Goal: Find specific page/section: Find specific page/section

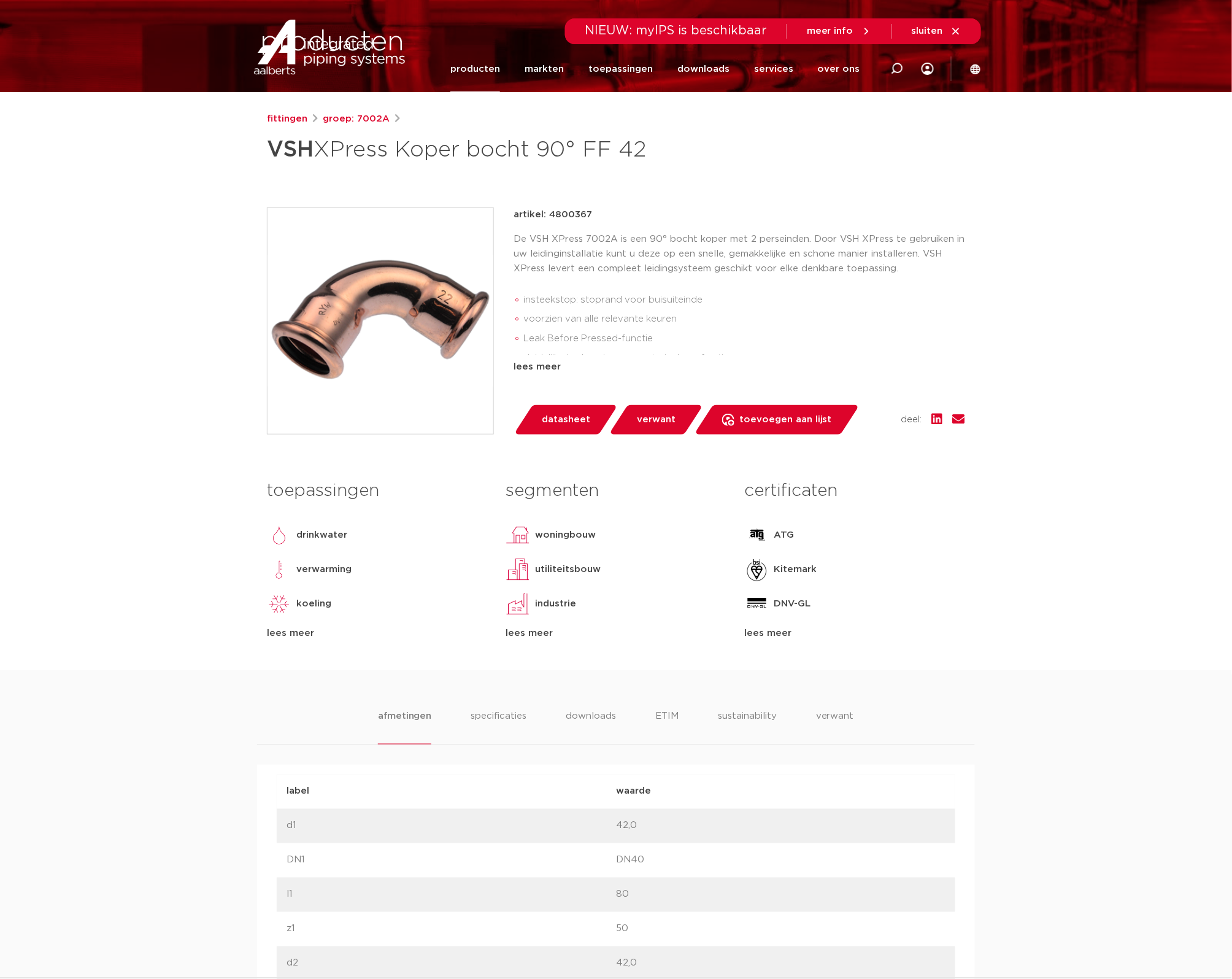
scroll to position [384, 0]
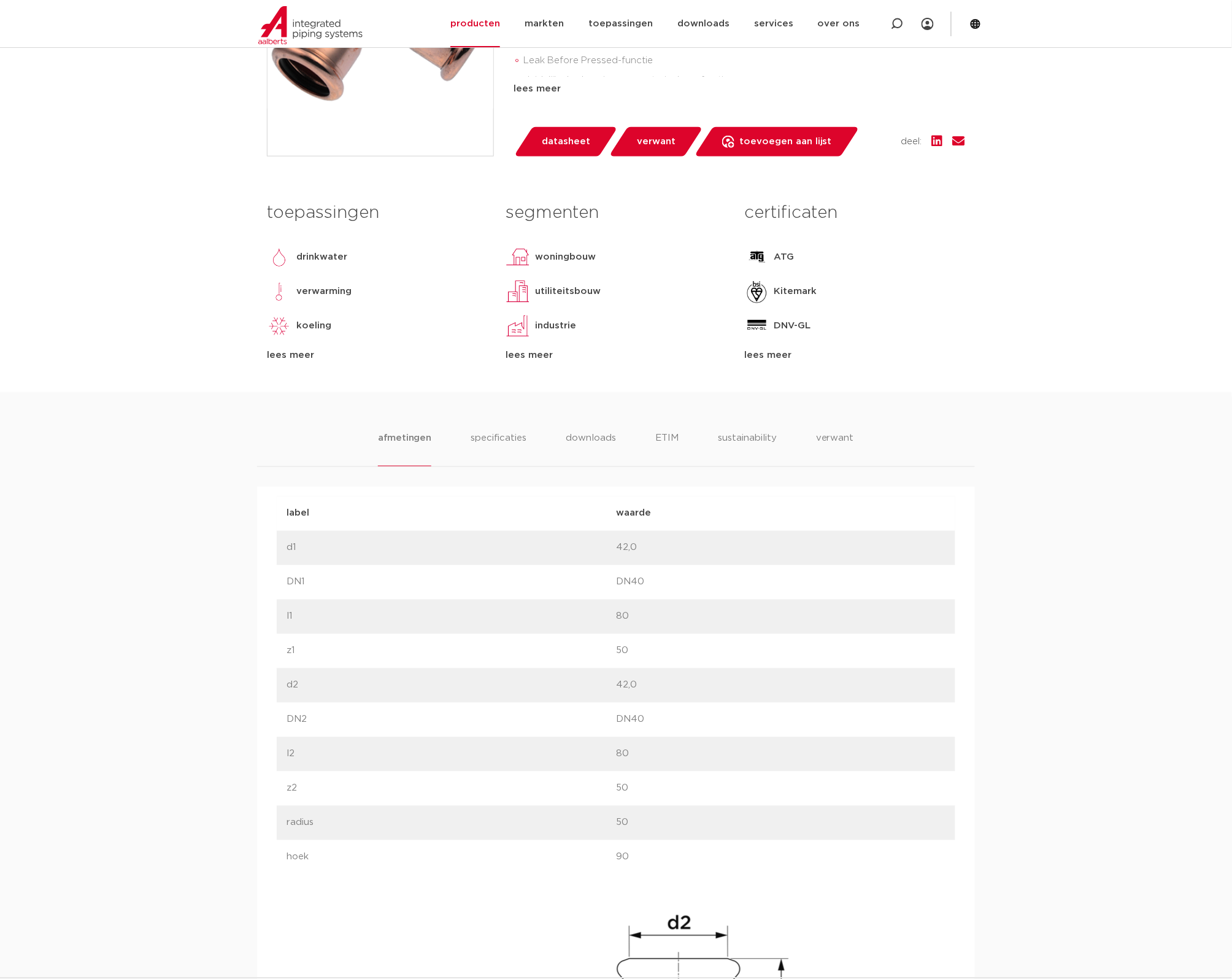
click at [578, 155] on link "datasheet" at bounding box center [565, 142] width 104 height 29
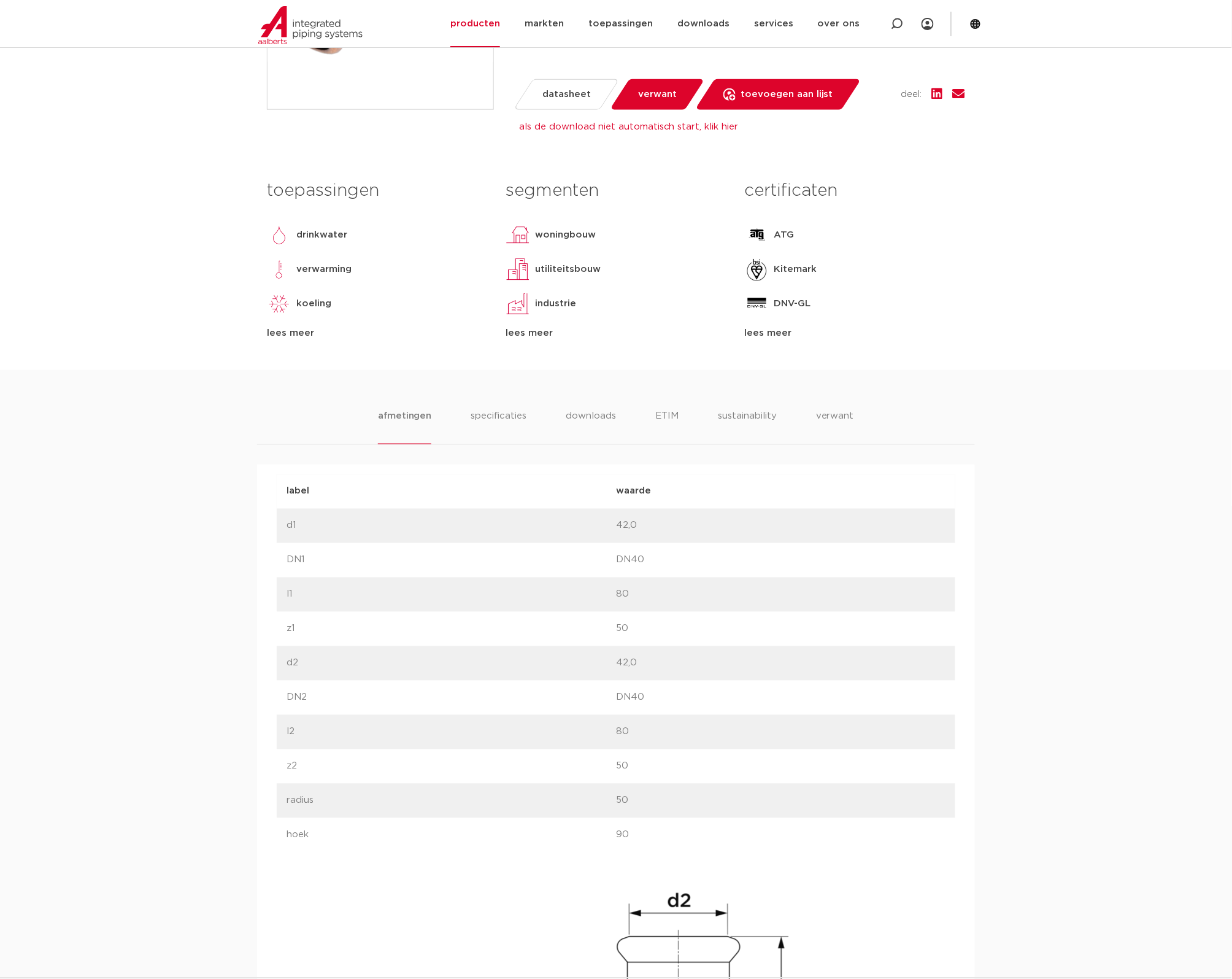
scroll to position [412, 0]
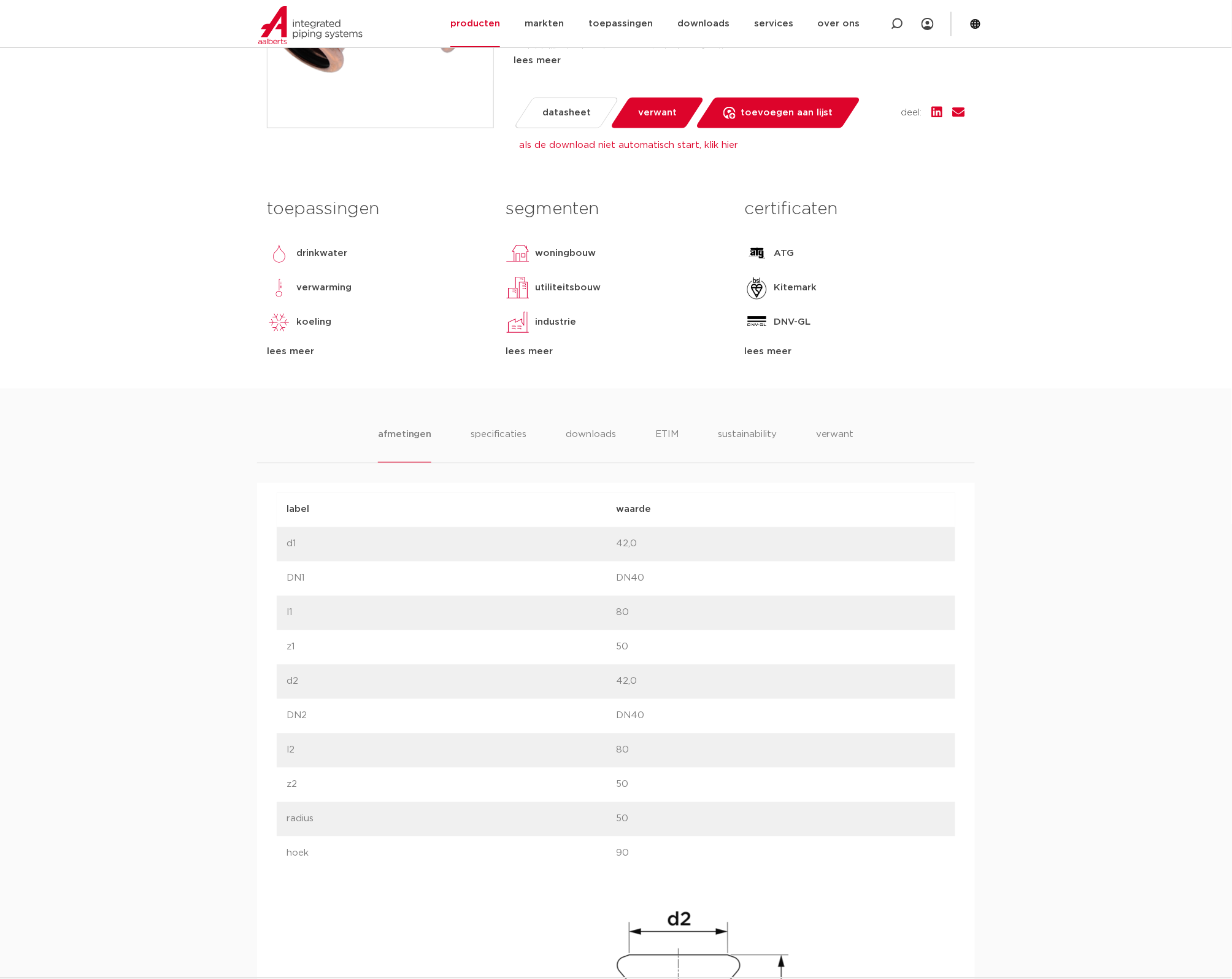
click at [1041, 345] on body "Zoeken NIEUW: myIPS is beschikbaar meer info sluiten producten markten toepassi…" at bounding box center [616, 820] width 1232 height 2464
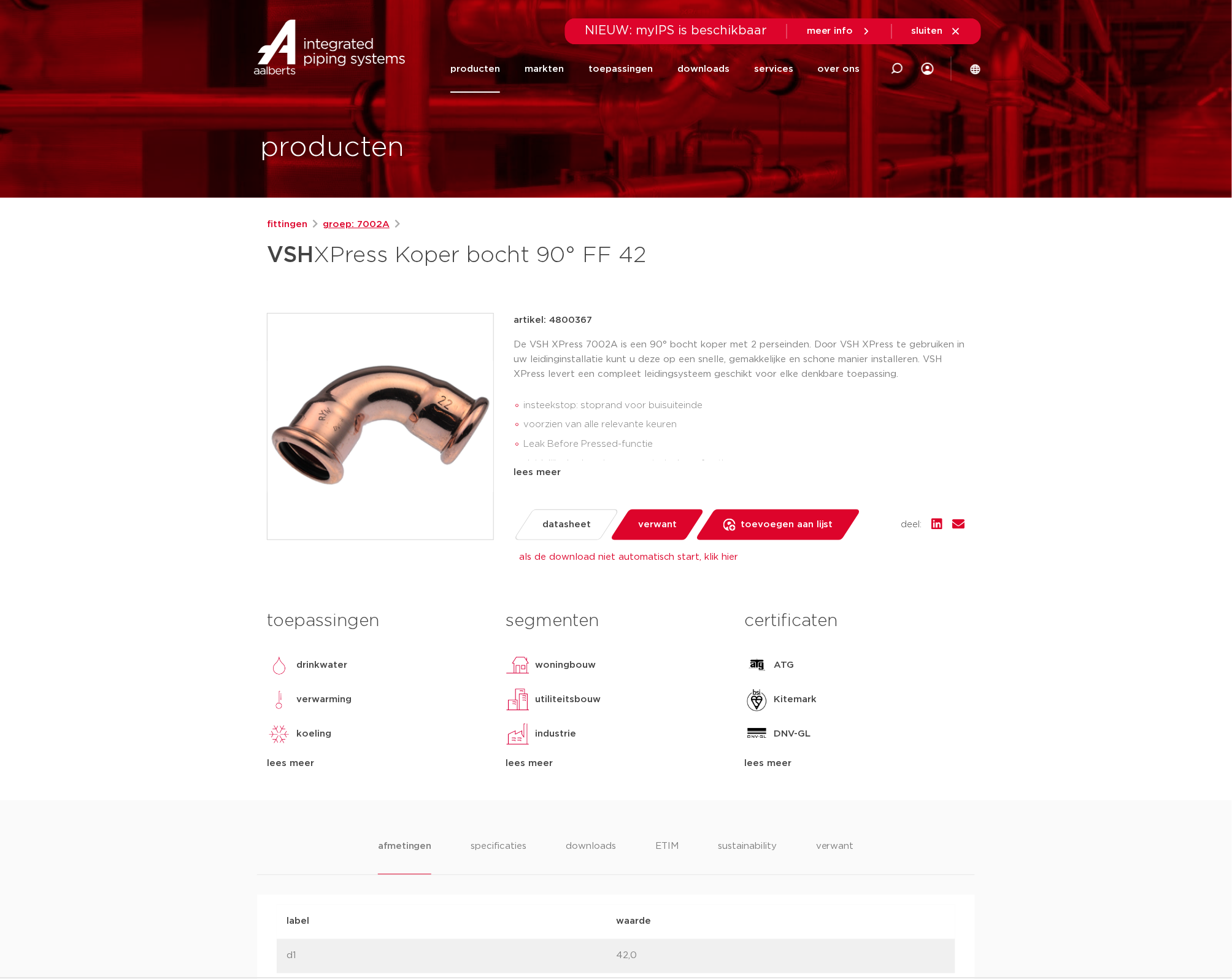
click at [367, 225] on link "groep: 7002A" at bounding box center [356, 225] width 67 height 15
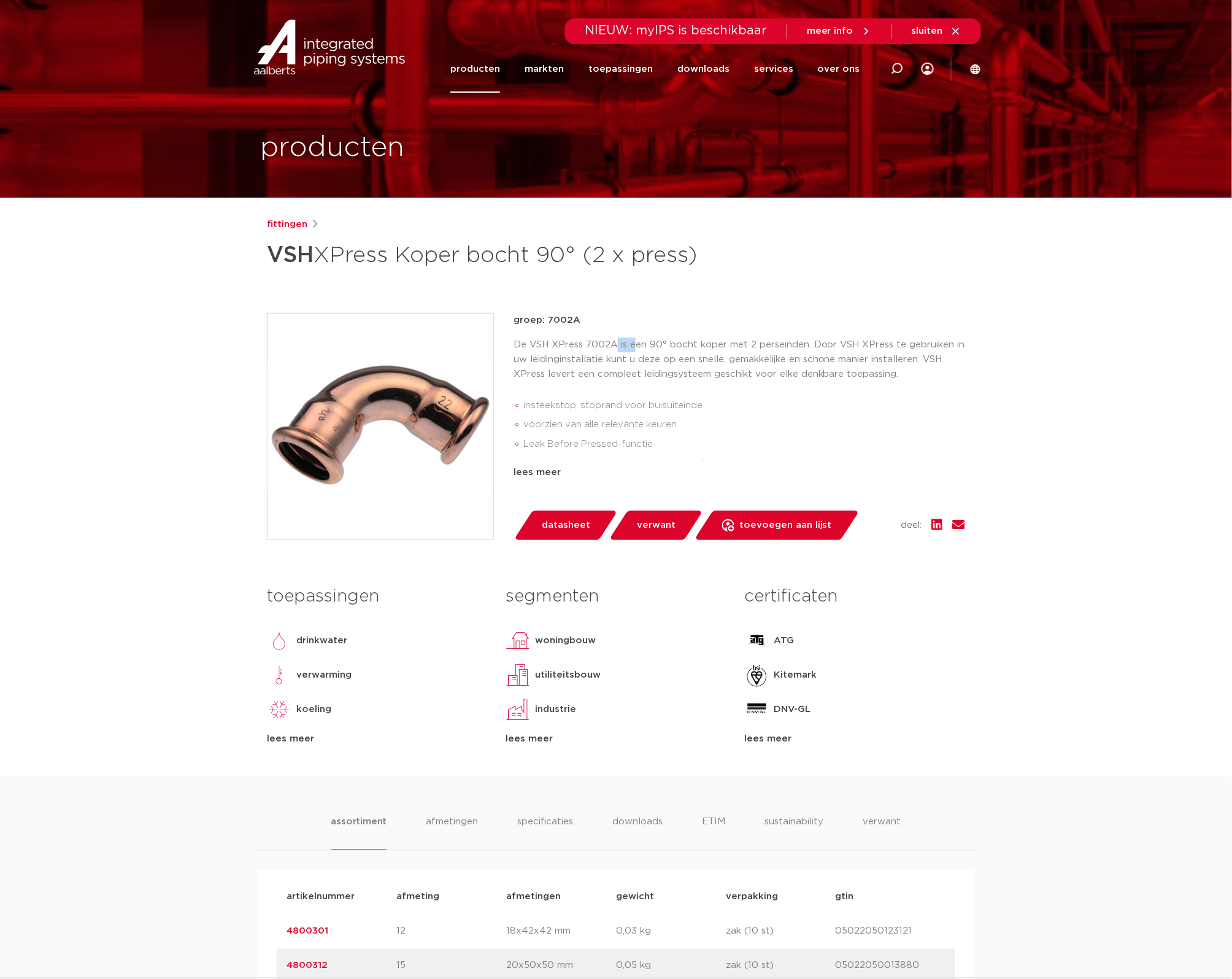
drag, startPoint x: 629, startPoint y: 349, endPoint x: 612, endPoint y: 347, distance: 17.1
click at [612, 347] on p "De VSH XPress 7002A is een 90° bocht koper met 2 perseinden. Door VSH XPress te…" at bounding box center [739, 359] width 451 height 44
click at [500, 69] on link "producten" at bounding box center [475, 69] width 49 height 47
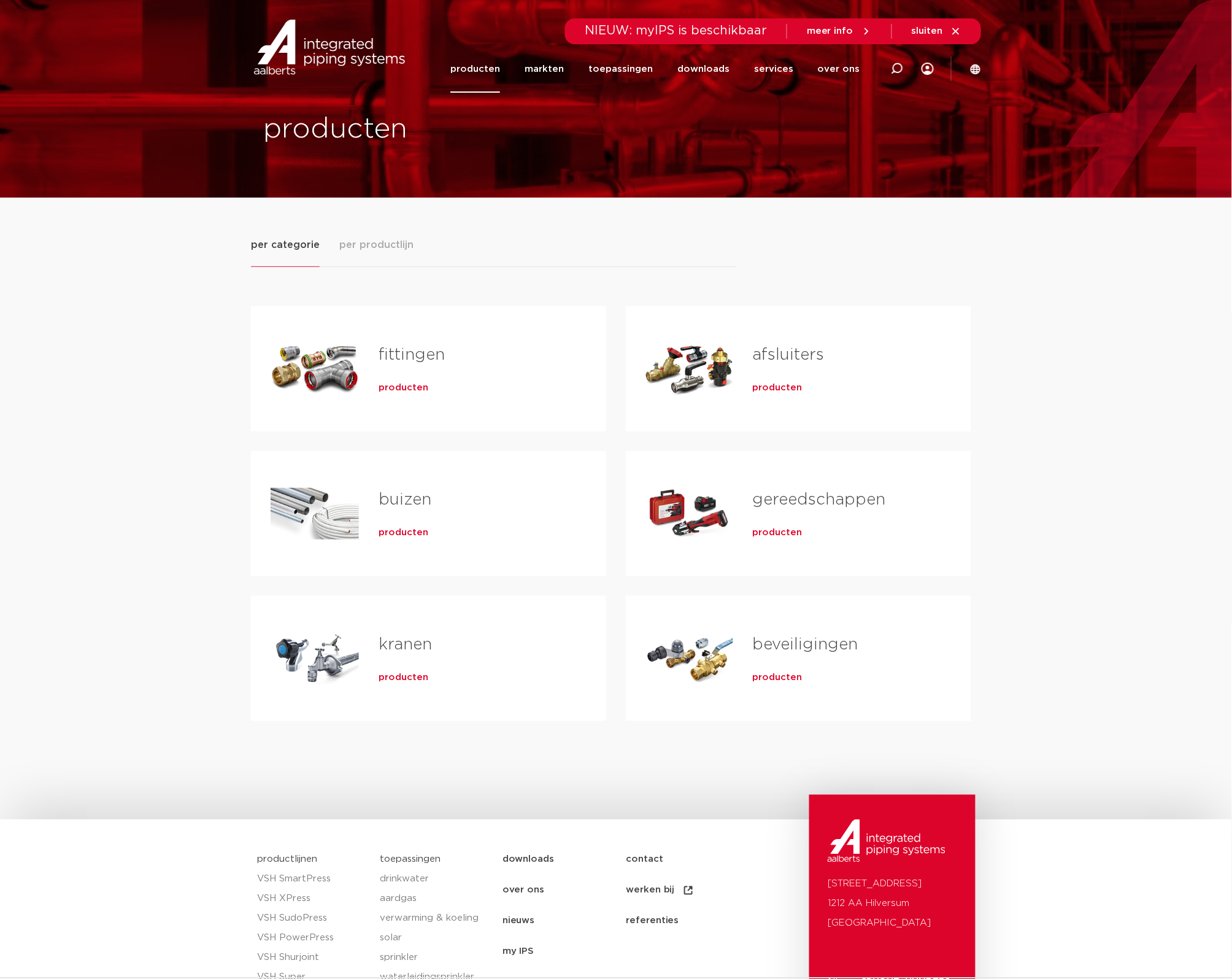
click at [473, 375] on div "fittingen producten" at bounding box center [472, 369] width 227 height 86
click at [433, 370] on h2 "fittingen" at bounding box center [472, 358] width 188 height 28
click at [417, 360] on link "fittingen" at bounding box center [412, 355] width 66 height 16
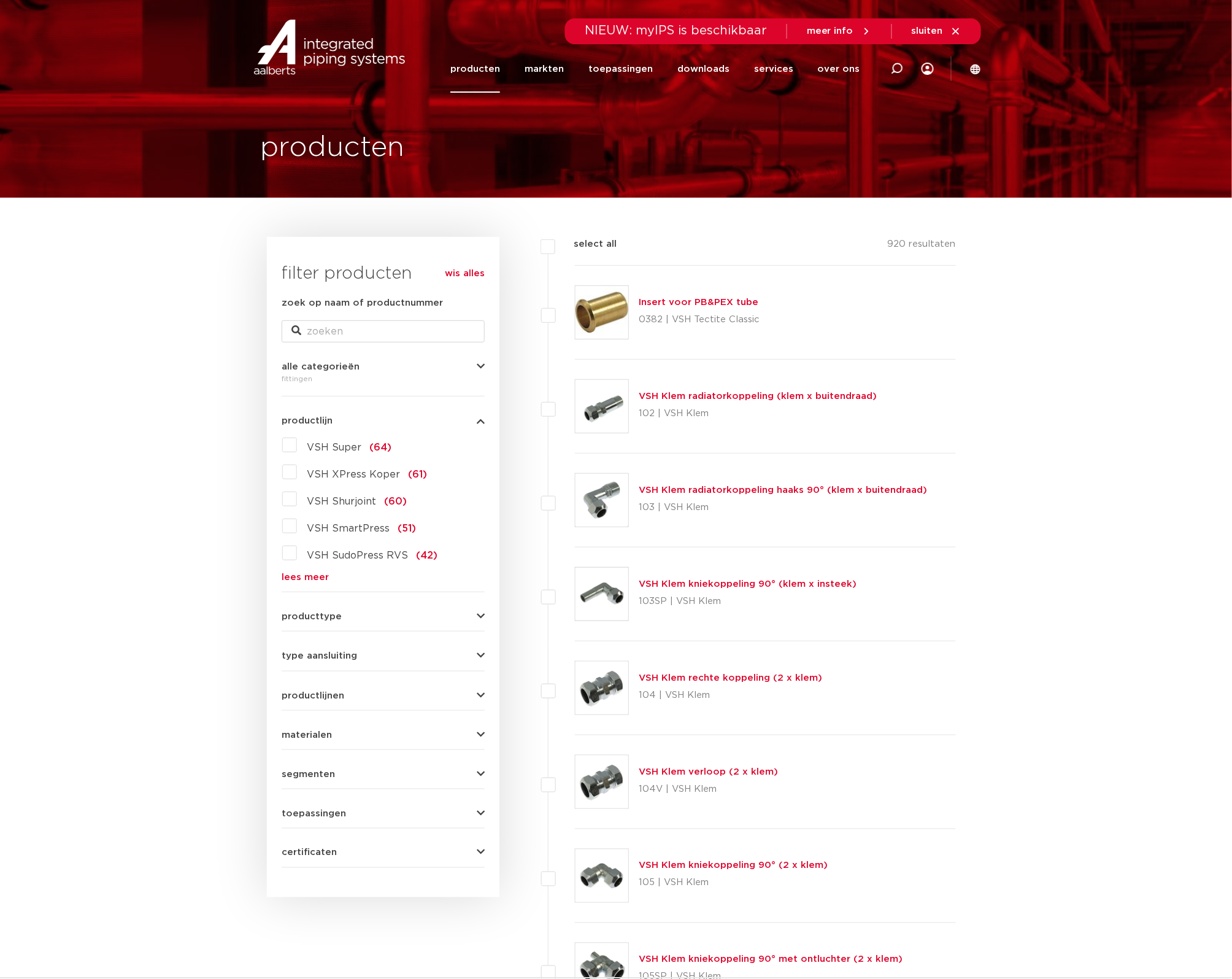
click at [337, 617] on span "producttype" at bounding box center [311, 616] width 60 height 9
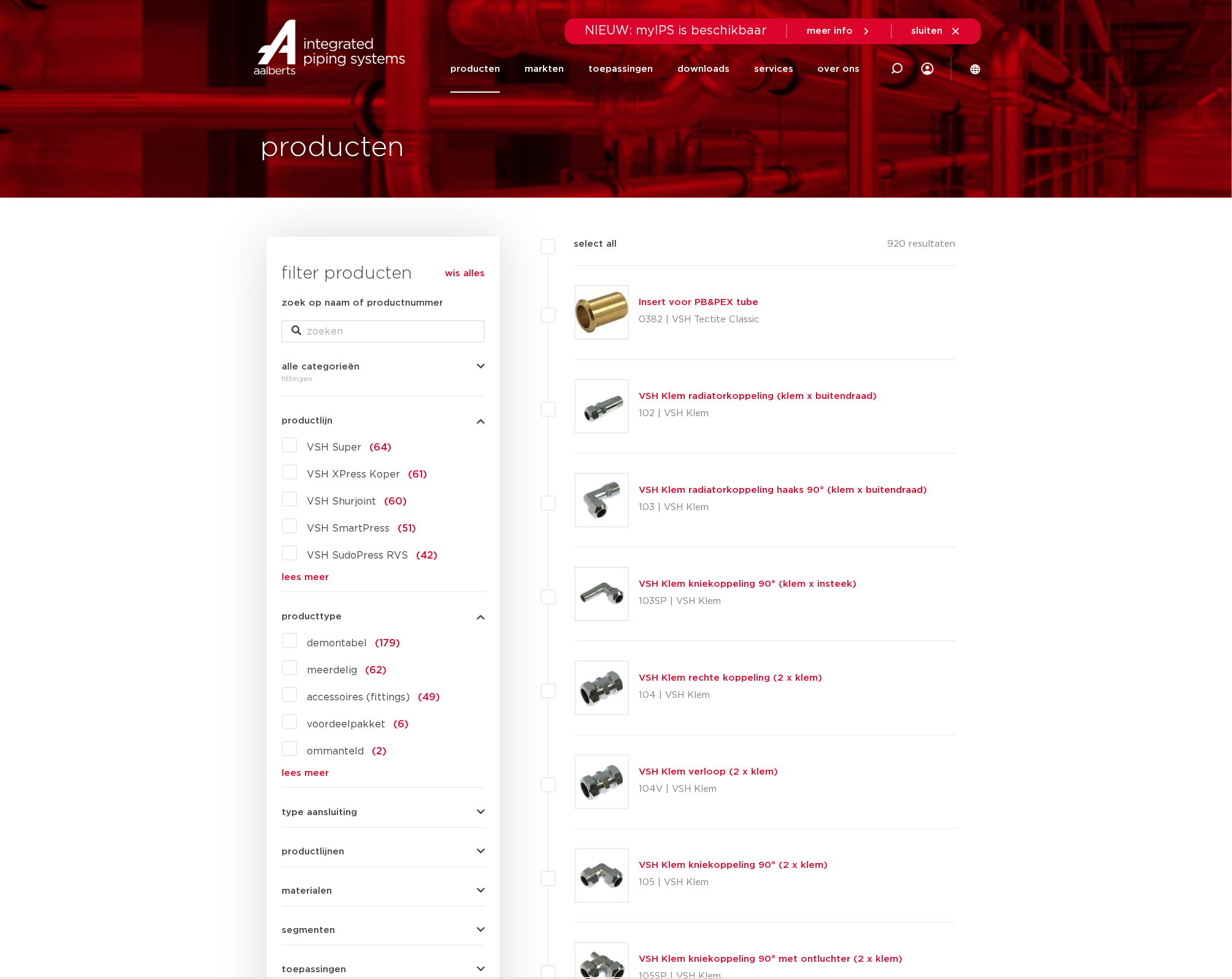
click at [310, 614] on span "producttype" at bounding box center [311, 616] width 60 height 9
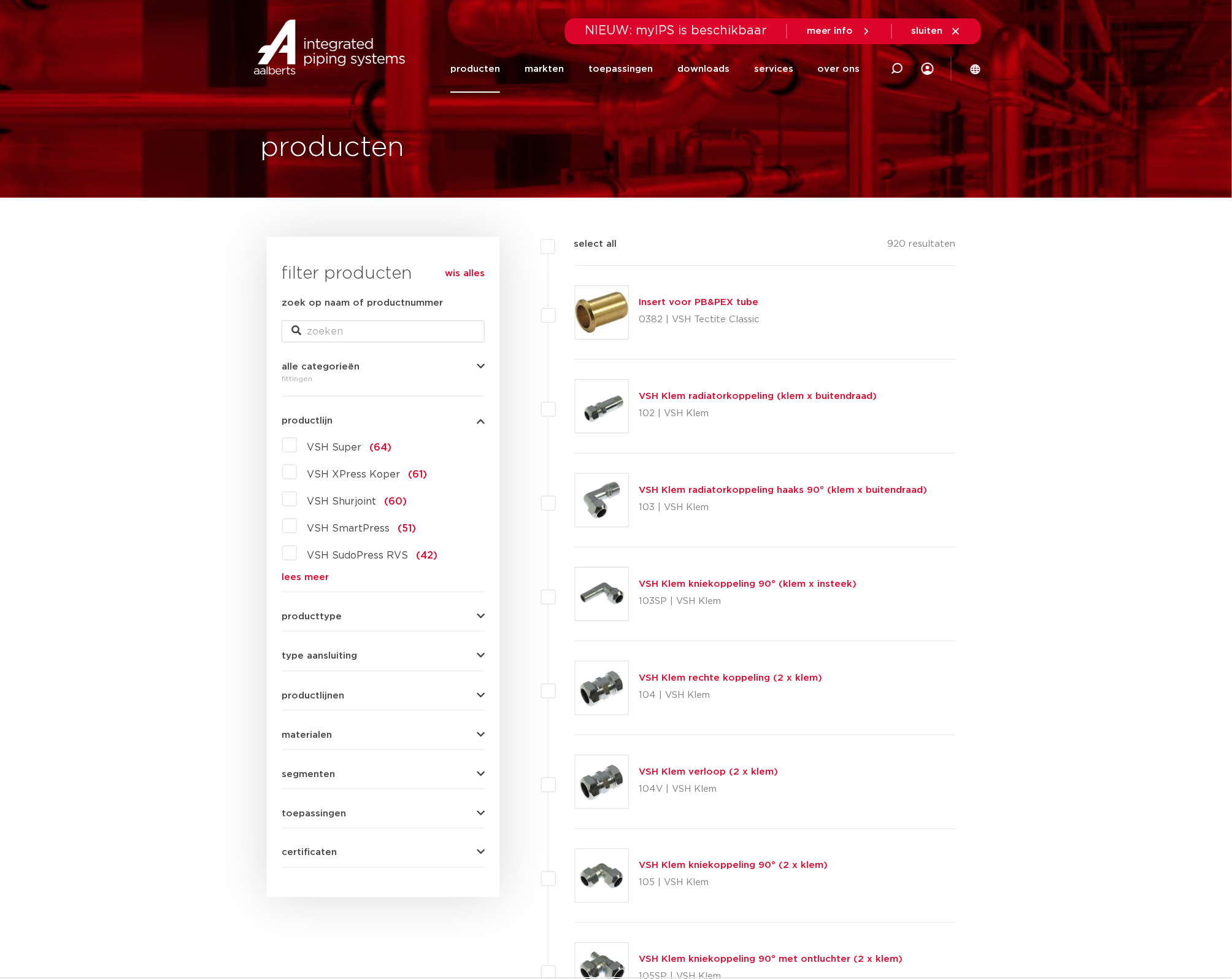
click at [320, 701] on span "productlijnen" at bounding box center [312, 695] width 62 height 9
click at [328, 746] on span "VSH XPress" at bounding box center [337, 749] width 60 height 10
click at [383, 779] on select "maak een keuze VSH XPress RVS 304 fittingen VSH XPress Staalverzinkt fittingen …" at bounding box center [394, 778] width 175 height 28
select select "7532"
click at [307, 764] on select "maak een keuze VSH XPress RVS 304 fittingen VSH XPress Staalverzinkt fittingen …" at bounding box center [394, 778] width 175 height 28
